Goal: Check status: Check status

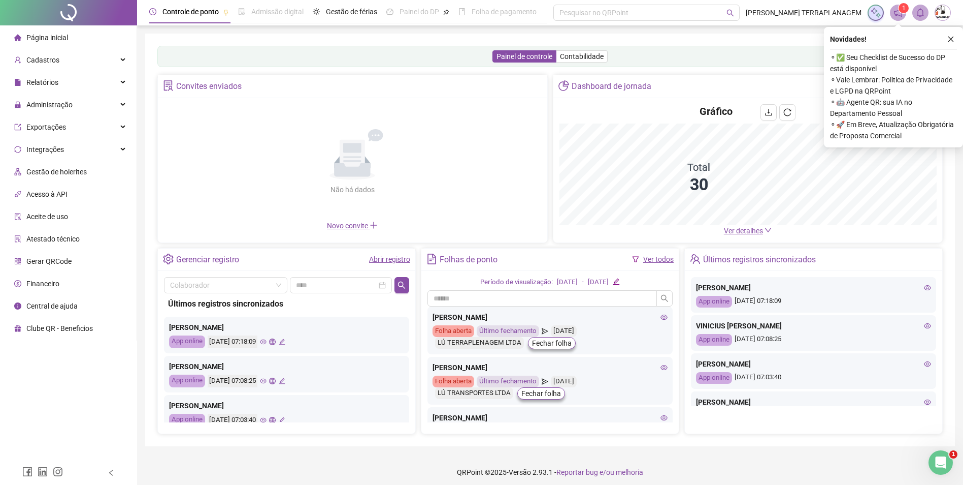
click at [393, 256] on link "Abrir registro" at bounding box center [389, 259] width 41 height 8
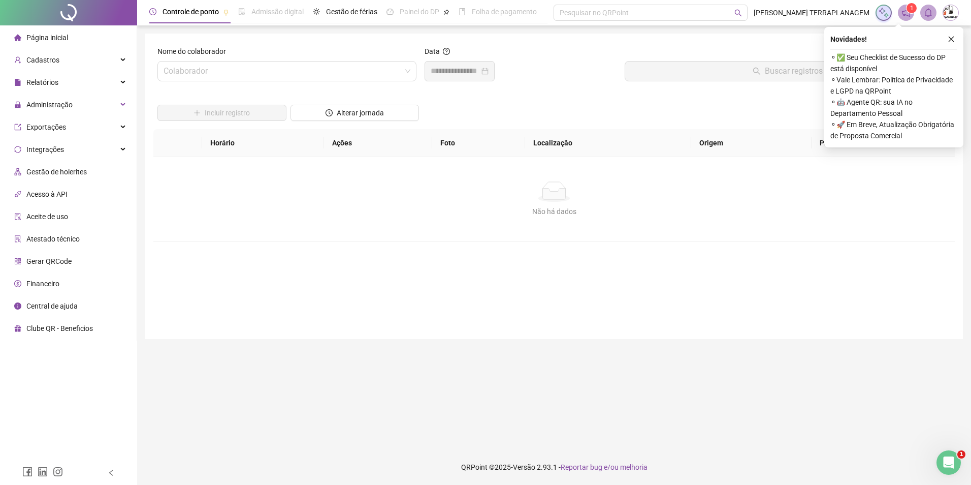
click at [326, 83] on div "Nome do colaborador Colaborador" at bounding box center [286, 68] width 267 height 44
click at [323, 80] on input "search" at bounding box center [283, 70] width 238 height 19
click at [318, 75] on input "search" at bounding box center [283, 70] width 238 height 19
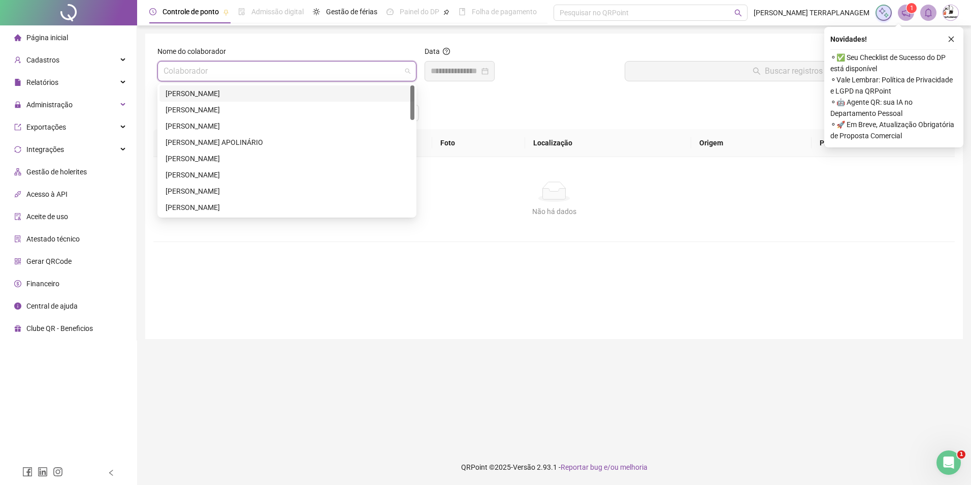
click at [318, 75] on input "search" at bounding box center [283, 70] width 238 height 19
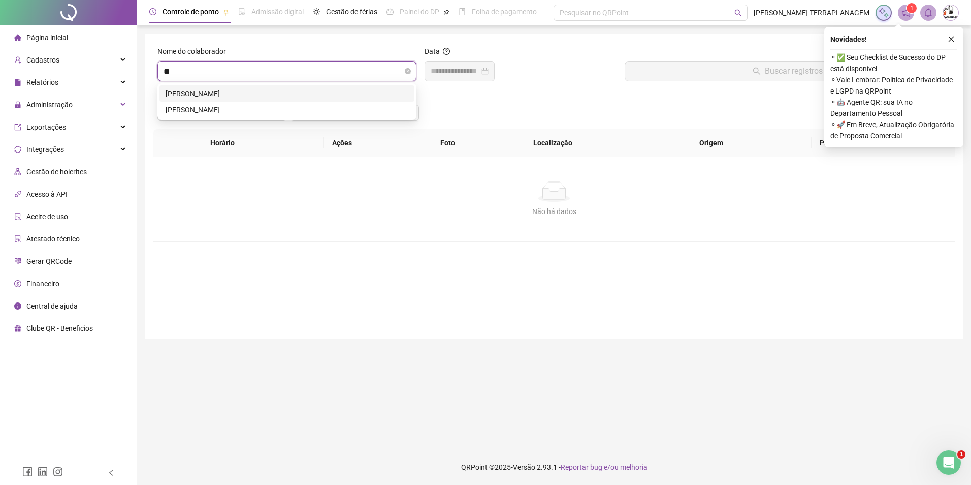
type input "***"
click at [250, 91] on div "[PERSON_NAME]" at bounding box center [287, 93] width 243 height 11
click at [460, 67] on input at bounding box center [455, 71] width 49 height 12
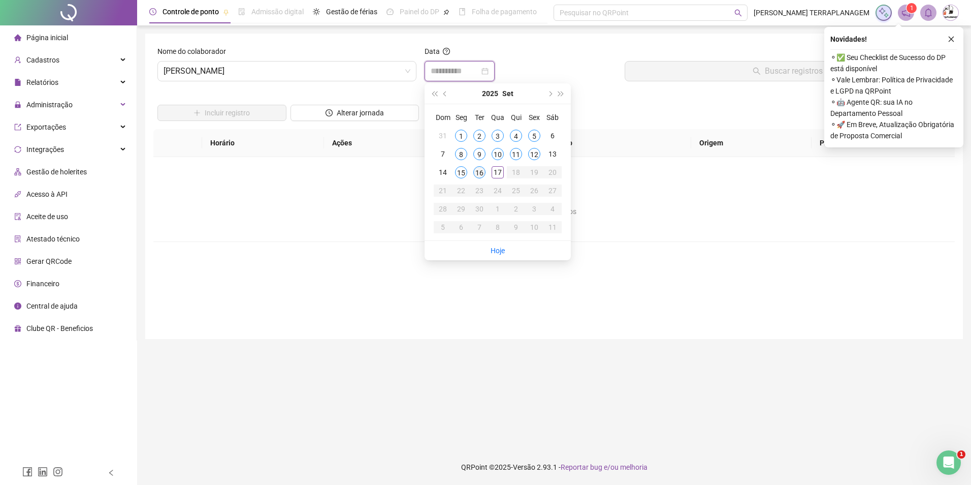
type input "**********"
click at [479, 172] on div "16" at bounding box center [479, 172] width 12 height 12
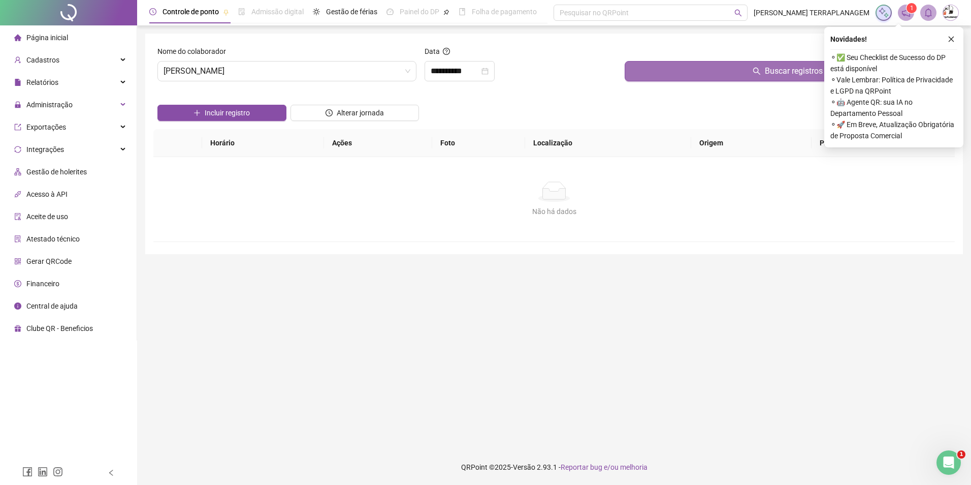
click at [751, 68] on button "Buscar registros" at bounding box center [788, 71] width 326 height 20
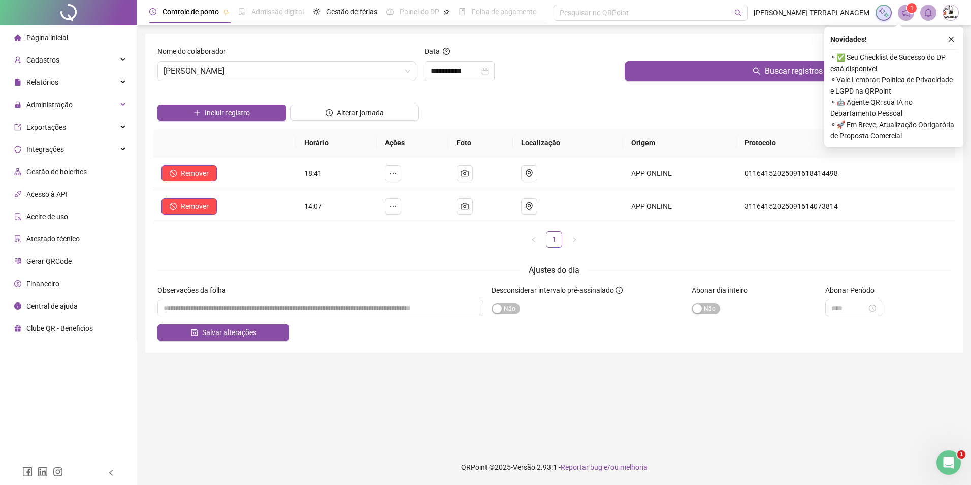
click at [958, 43] on div "Novidades ! ⚬ ✅ Seu Checklist de Sucesso do DP está disponível ⚬ Vale Lembrar: …" at bounding box center [893, 87] width 139 height 120
click at [953, 40] on icon "close" at bounding box center [951, 39] width 7 height 7
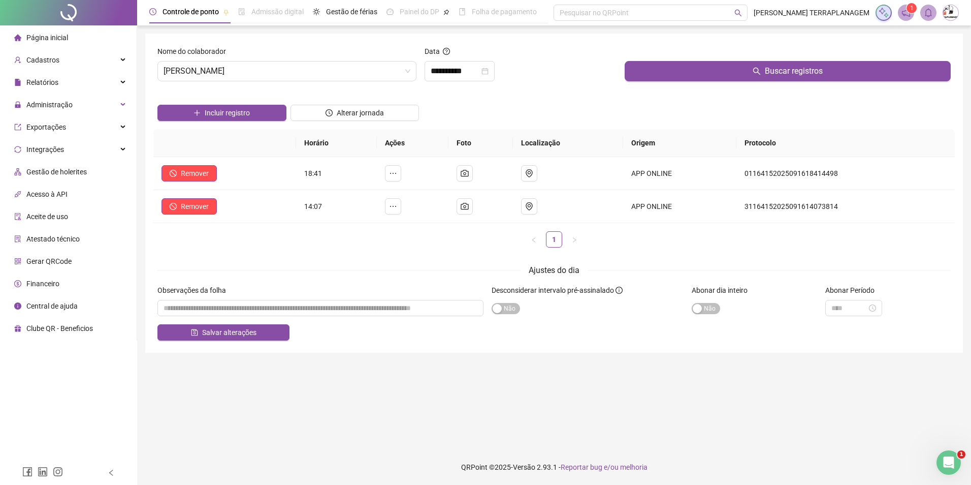
click at [73, 40] on li "Página inicial" at bounding box center [68, 37] width 133 height 20
